Goal: Information Seeking & Learning: Understand process/instructions

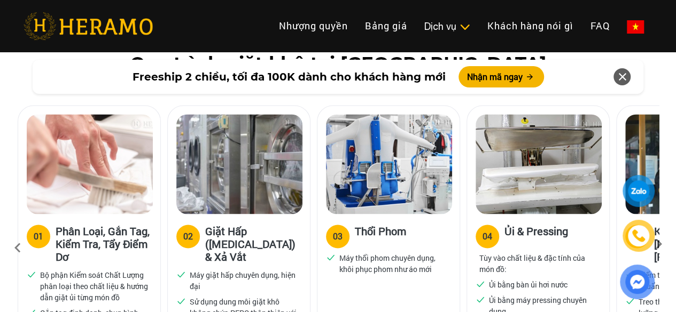
scroll to position [694, 0]
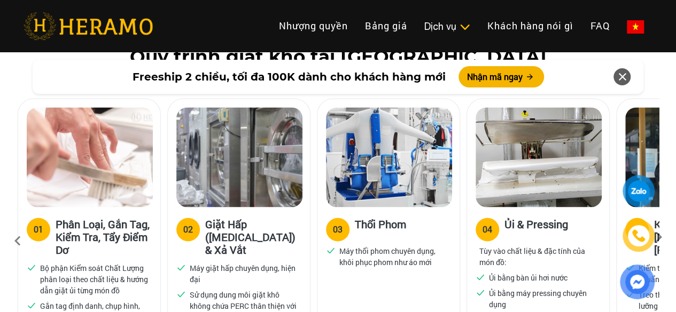
click at [659, 217] on div at bounding box center [637, 237] width 52 height 124
click at [656, 218] on div at bounding box center [637, 237] width 52 height 124
click at [670, 221] on div "Quy trình giặt khô tại [GEOGRAPHIC_DATA] 01 Phân Loại, Gắn Tag, Kiểm Tra, Tẩy Đ…" at bounding box center [338, 215] width 676 height 339
click at [663, 238] on icon at bounding box center [658, 241] width 19 height 7
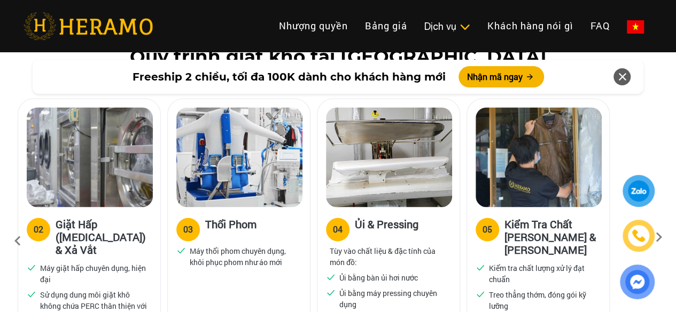
click at [663, 238] on icon at bounding box center [658, 241] width 19 height 7
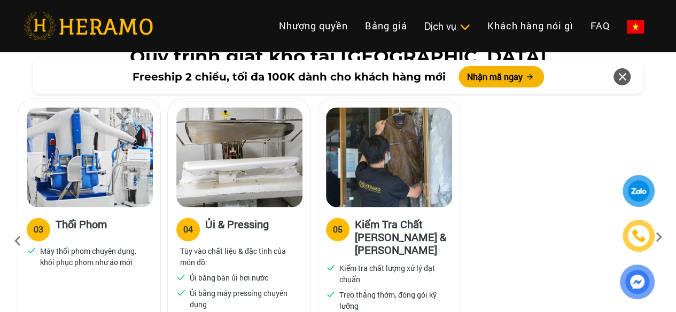
click at [663, 238] on icon at bounding box center [658, 241] width 19 height 7
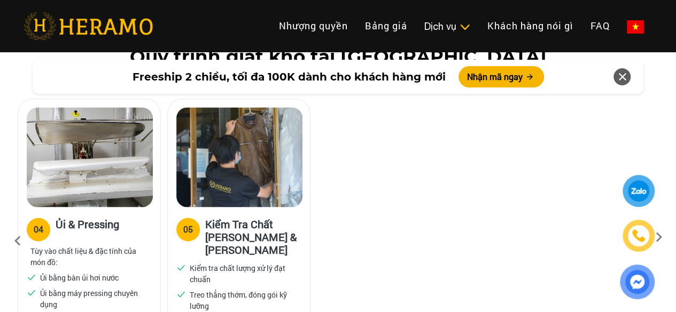
click at [663, 238] on icon at bounding box center [658, 241] width 19 height 7
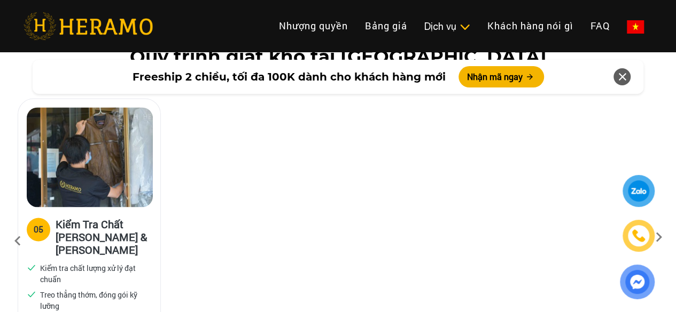
click at [663, 238] on icon at bounding box center [658, 241] width 19 height 7
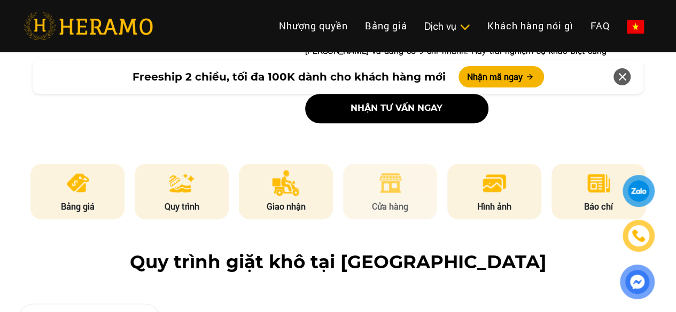
scroll to position [534, 0]
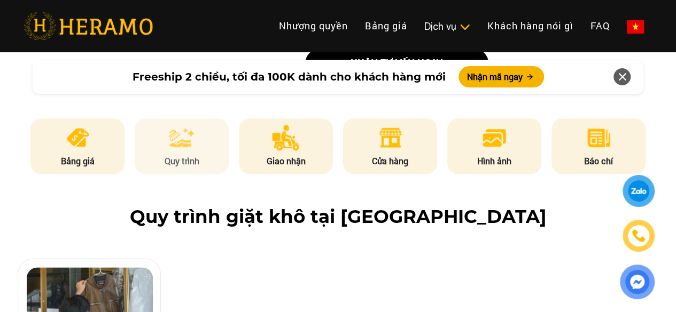
click at [168, 119] on li "Quy trình" at bounding box center [182, 147] width 94 height 56
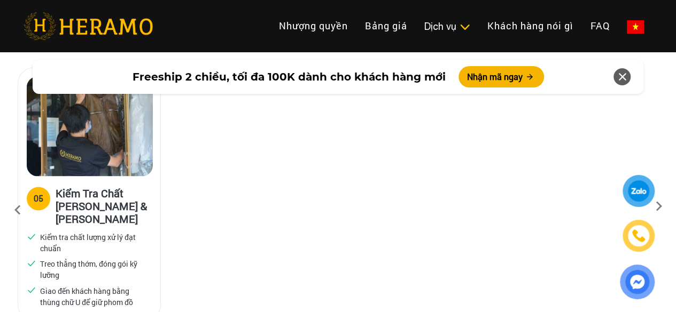
scroll to position [768, 0]
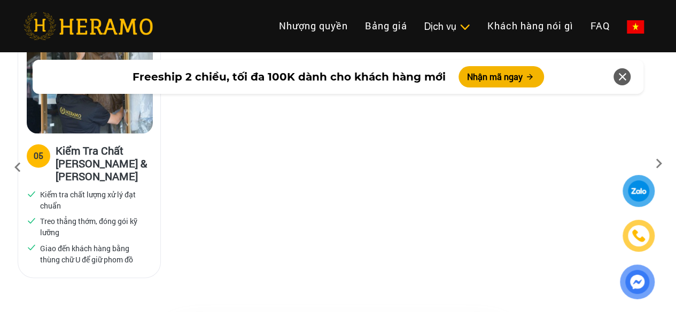
click at [19, 153] on icon at bounding box center [17, 167] width 19 height 29
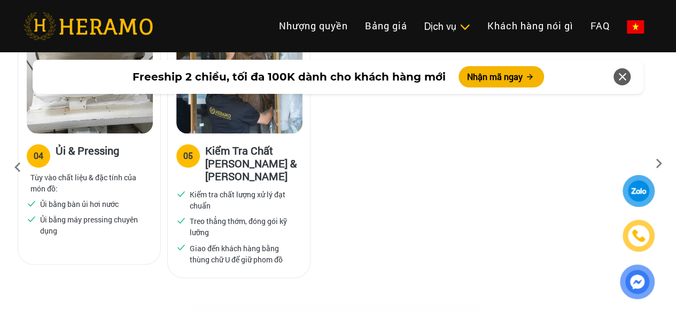
click at [19, 153] on icon at bounding box center [17, 167] width 19 height 29
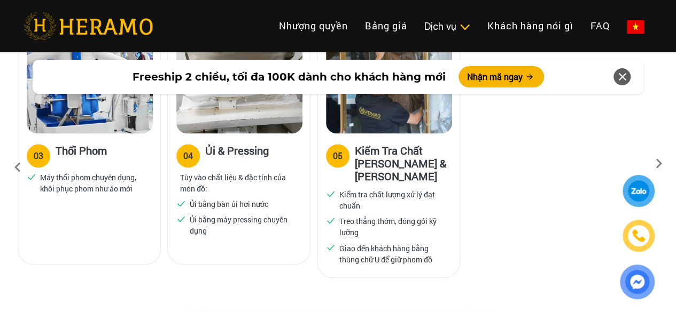
click at [19, 153] on icon at bounding box center [17, 167] width 19 height 29
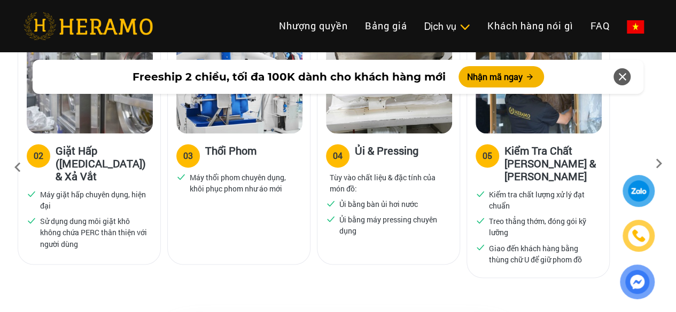
click at [19, 153] on icon at bounding box center [17, 167] width 19 height 29
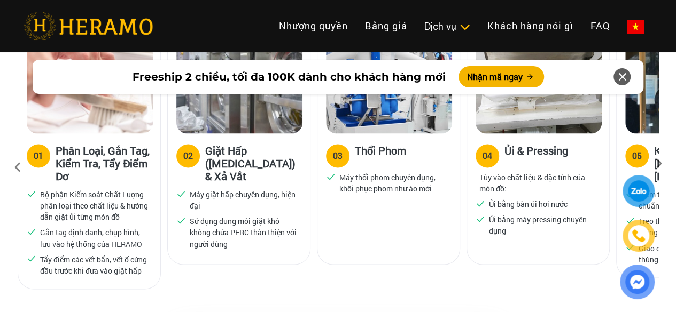
click at [19, 153] on icon at bounding box center [17, 167] width 19 height 29
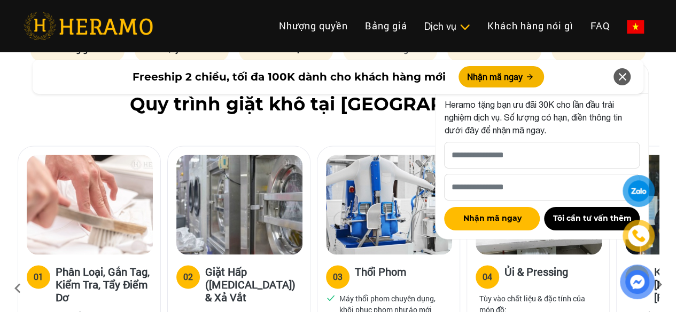
scroll to position [715, 0]
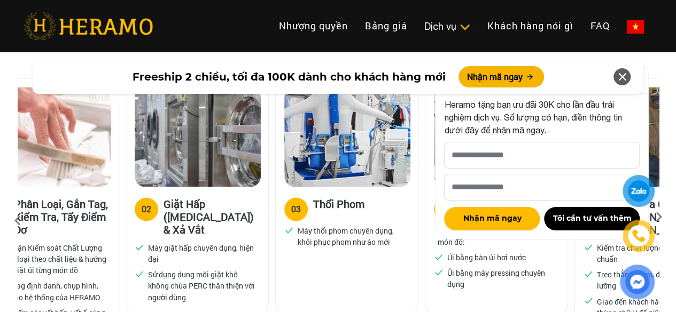
drag, startPoint x: 242, startPoint y: 260, endPoint x: 202, endPoint y: 240, distance: 44.4
click at [202, 269] on p "Sử dụng dung môi giặt khô không chứa PERC thân thiện với người dùng" at bounding box center [202, 286] width 108 height 34
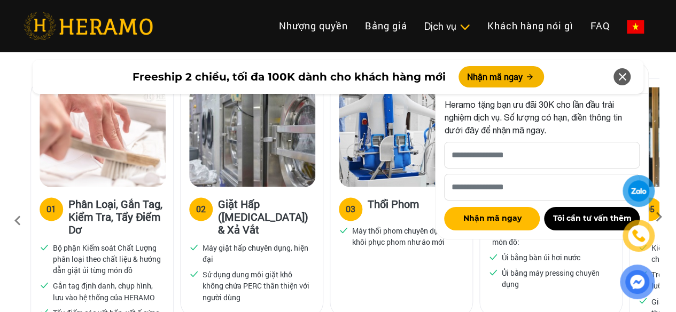
drag, startPoint x: 190, startPoint y: 233, endPoint x: 232, endPoint y: 249, distance: 45.5
click at [229, 269] on p "Sử dụng dung môi giặt khô không chứa PERC thân thiện với người dùng" at bounding box center [256, 286] width 108 height 34
